Goal: Find contact information: Find contact information

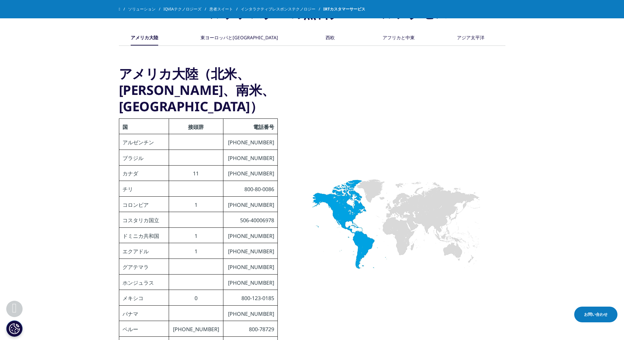
scroll to position [295, 0]
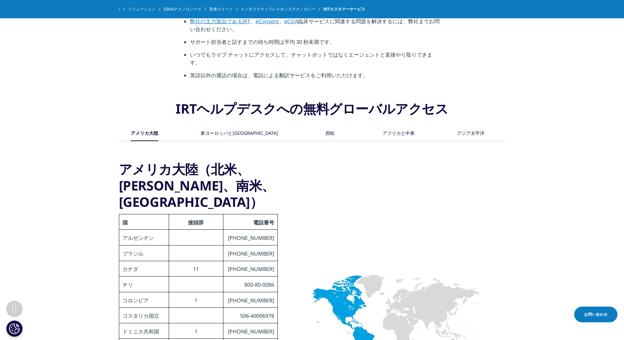
click at [457, 132] on font "アジア太平洋" at bounding box center [470, 133] width 27 height 6
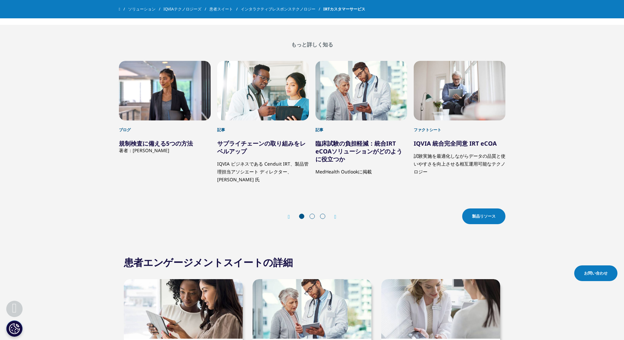
scroll to position [916, 0]
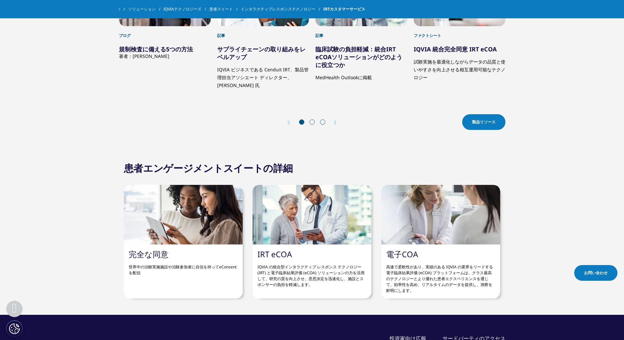
click at [476, 198] on font "お問い合わせ" at bounding box center [596, 273] width 24 height 6
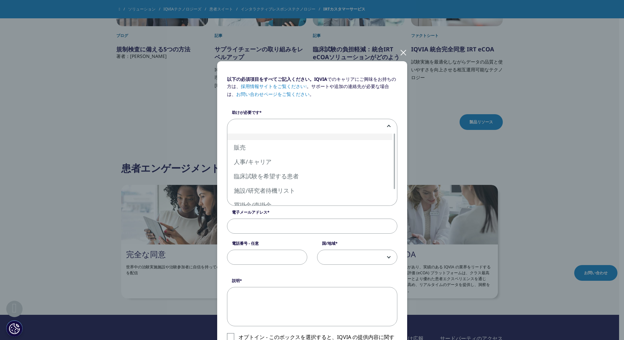
click at [291, 127] on span at bounding box center [312, 126] width 170 height 15
click at [466, 119] on div "以下の必須項目をすべてご記入ください。IQVIA でのキャリアにご興味をお持ちの方は、 採用情報サイトをご覧ください 。サポートや追加の連絡先が必要な場合は、…" at bounding box center [312, 276] width 386 height 552
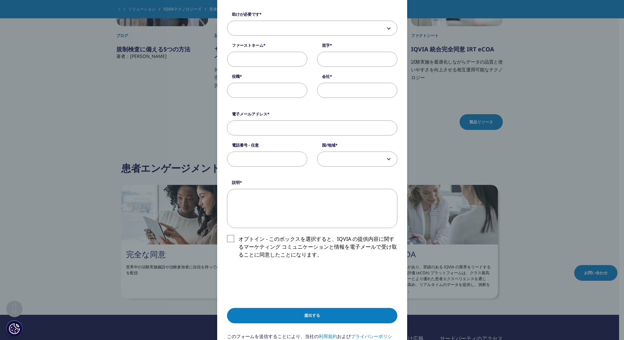
scroll to position [0, 0]
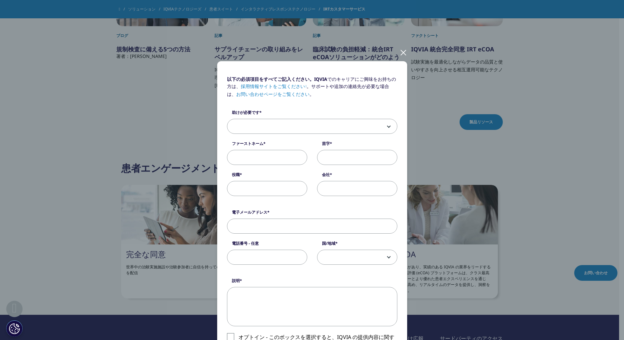
click at [294, 93] on font "お問い合わせページをご覧ください" at bounding box center [272, 94] width 73 height 6
